Goal: Find specific page/section: Find specific page/section

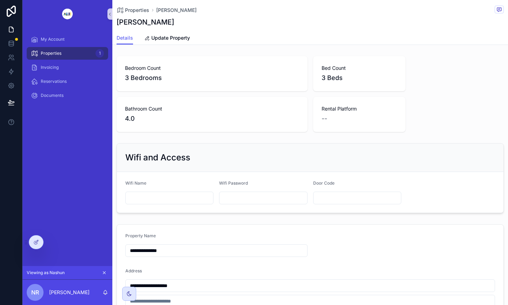
scroll to position [439, 0]
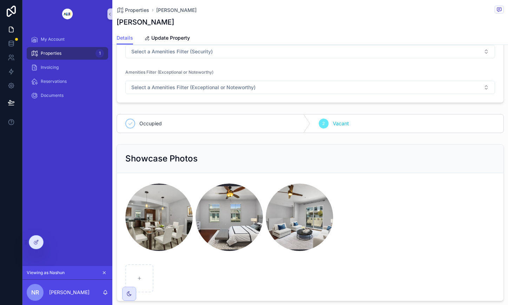
drag, startPoint x: 49, startPoint y: 241, endPoint x: 53, endPoint y: 240, distance: 3.8
click at [0, 0] on icon at bounding box center [0, 0] width 0 height 0
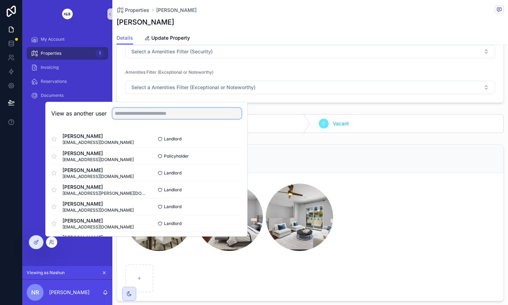
click at [176, 111] on input "text" at bounding box center [176, 113] width 129 height 11
click at [171, 112] on input "text" at bounding box center [176, 113] width 129 height 11
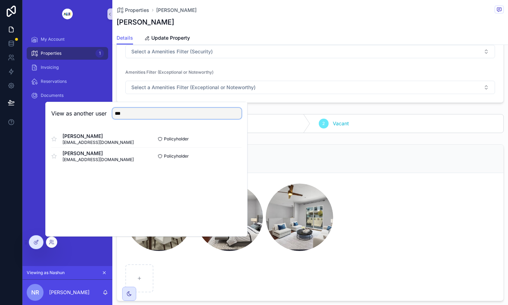
type input "***"
click at [0, 0] on button "Select" at bounding box center [0, 0] width 0 height 0
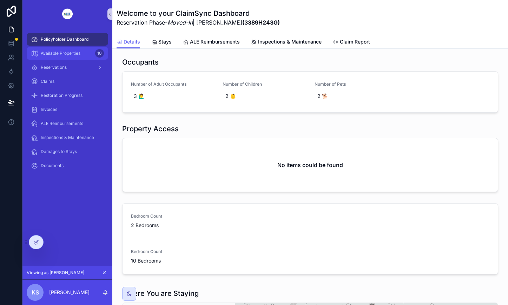
drag, startPoint x: 73, startPoint y: 54, endPoint x: 97, endPoint y: 53, distance: 23.5
click at [73, 54] on span "Available Properties" at bounding box center [61, 54] width 40 height 6
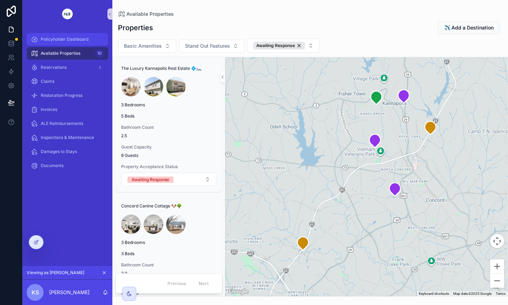
click at [58, 38] on span "Policyholder Dashboard" at bounding box center [65, 40] width 48 height 6
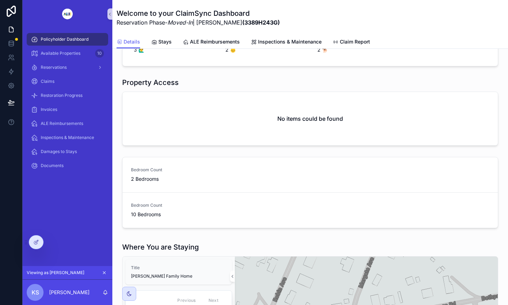
scroll to position [44, 0]
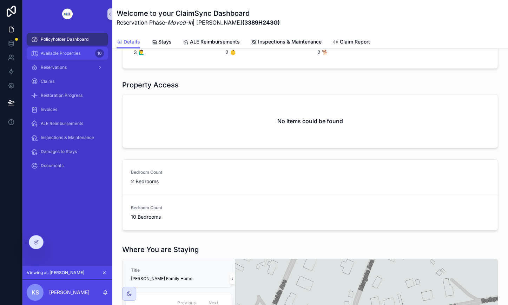
click at [63, 53] on span "Available Properties" at bounding box center [61, 54] width 40 height 6
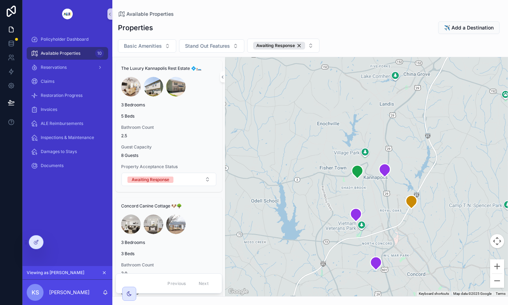
drag, startPoint x: 470, startPoint y: 171, endPoint x: 451, endPoint y: 245, distance: 76.4
click at [451, 245] on div "scrollable content" at bounding box center [366, 176] width 283 height 239
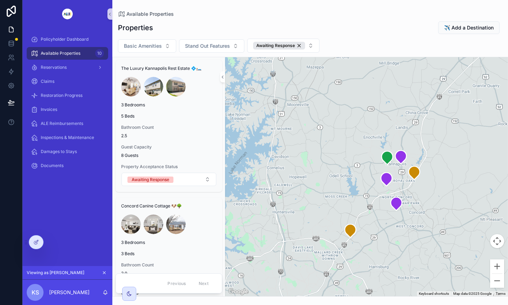
click at [300, 44] on div "Awaiting Response" at bounding box center [279, 46] width 52 height 8
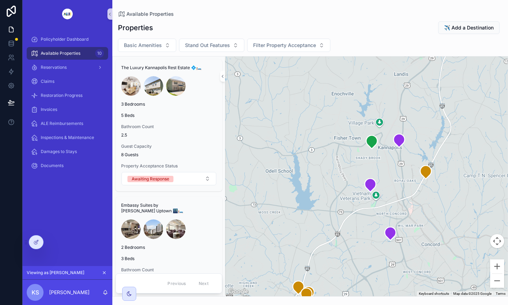
drag, startPoint x: 450, startPoint y: 150, endPoint x: 450, endPoint y: 232, distance: 82.5
click at [450, 232] on div "scrollable content" at bounding box center [366, 177] width 283 height 240
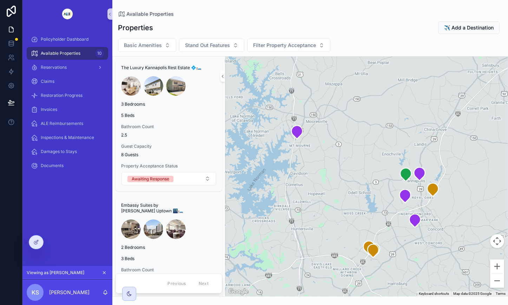
drag, startPoint x: 442, startPoint y: 227, endPoint x: 440, endPoint y: 208, distance: 18.7
click at [440, 208] on div "scrollable content" at bounding box center [366, 177] width 283 height 240
